Goal: Task Accomplishment & Management: Use online tool/utility

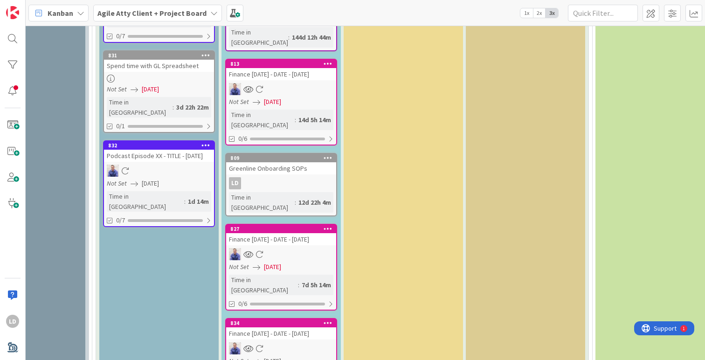
scroll to position [2266, 0]
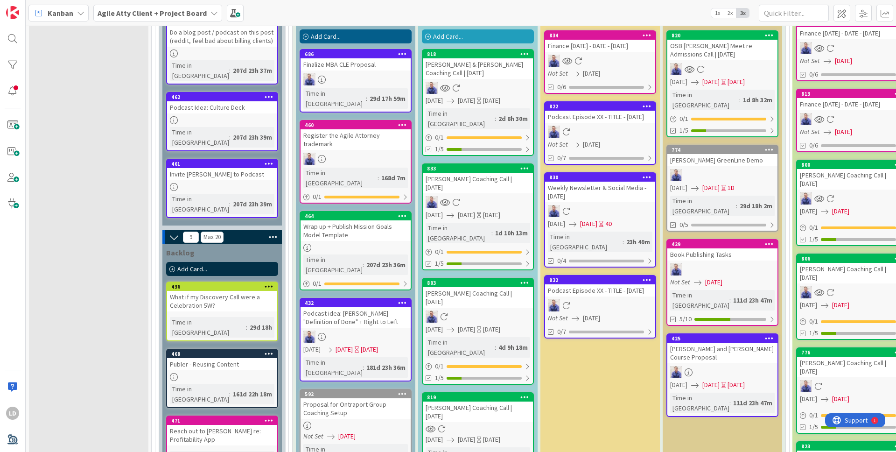
scroll to position [1138, 0]
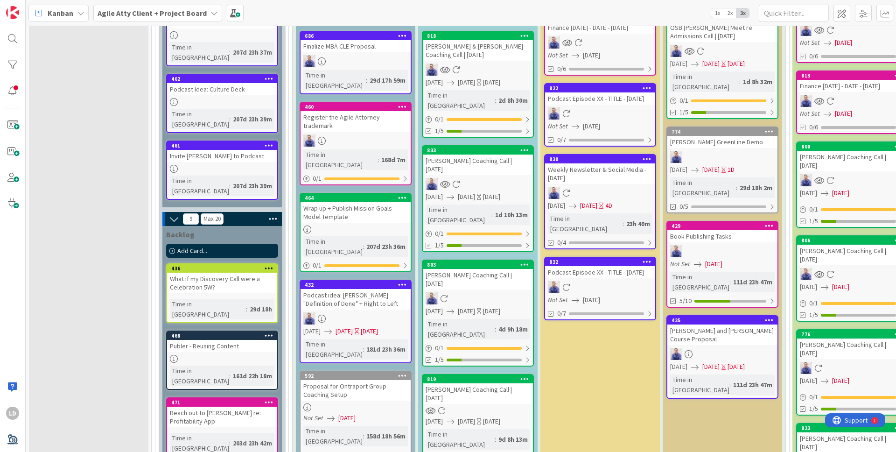
click at [522, 360] on icon at bounding box center [524, 378] width 9 height 7
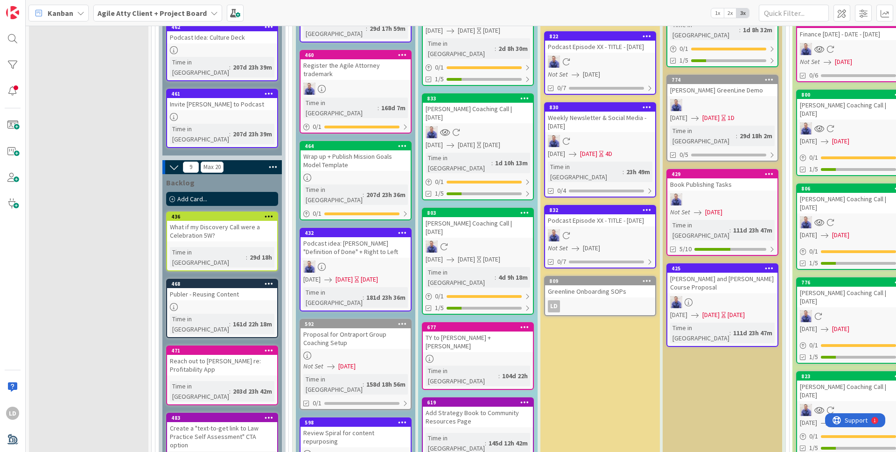
scroll to position [1134, 0]
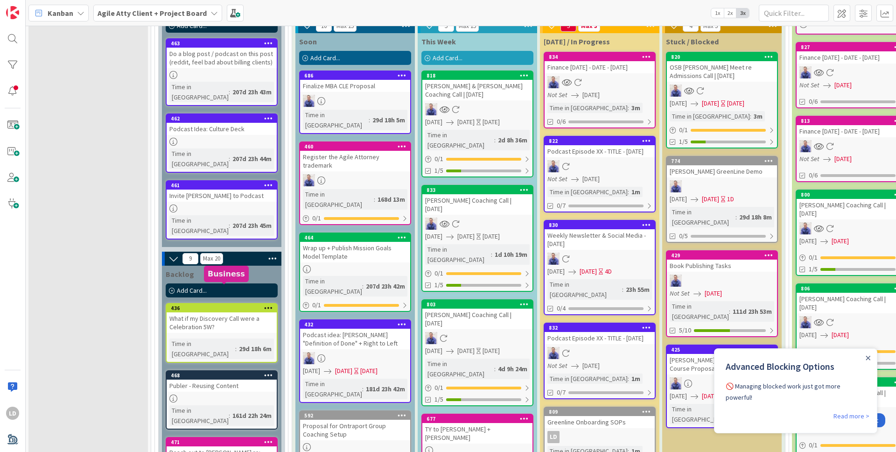
scroll to position [1093, 0]
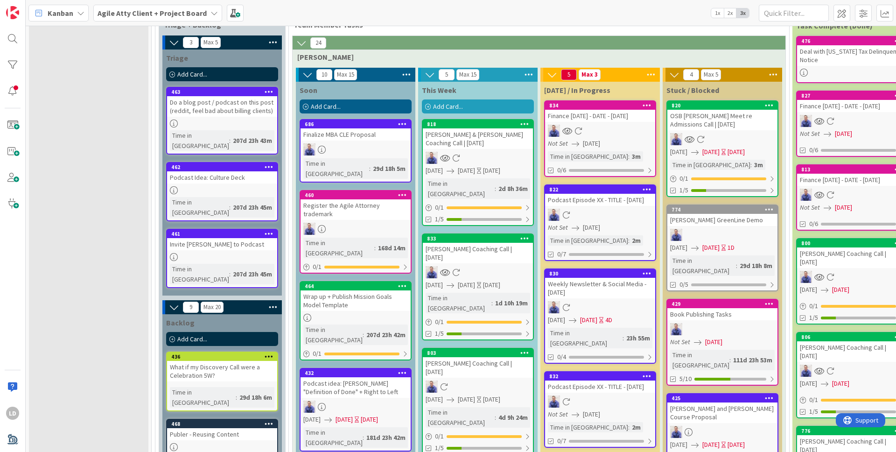
scroll to position [1047, 0]
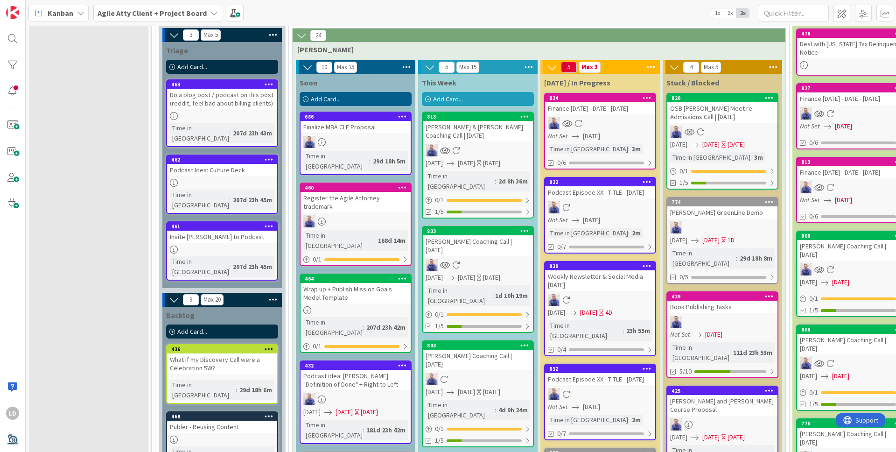
click at [271, 412] on icon at bounding box center [269, 415] width 9 height 7
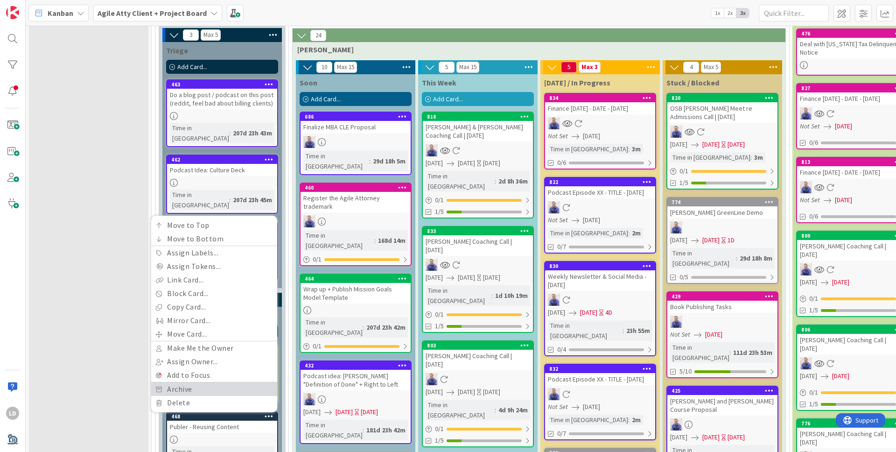
click at [232, 382] on link "Archive" at bounding box center [214, 389] width 126 height 14
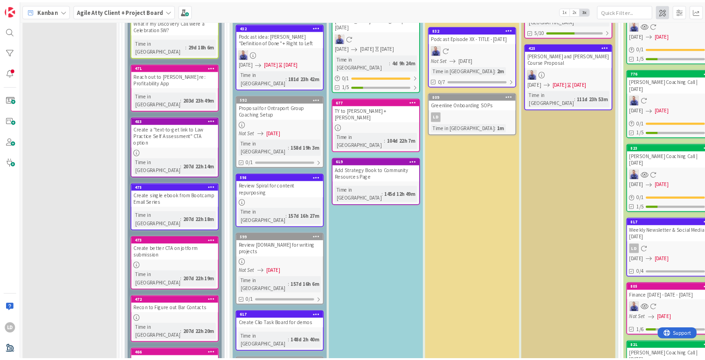
scroll to position [1378, 0]
